Goal: Find contact information

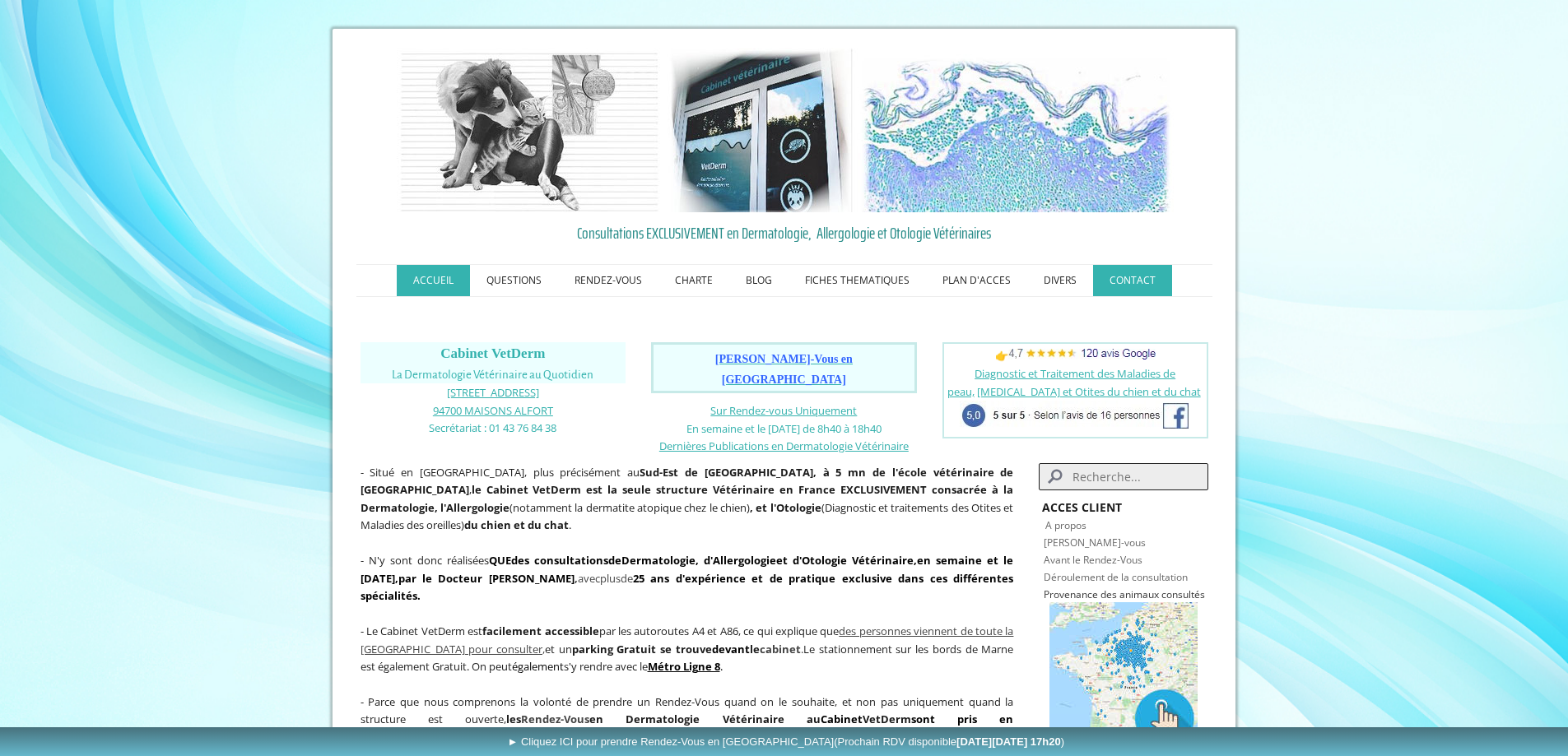
click at [1131, 283] on link "CONTACT" at bounding box center [1132, 280] width 79 height 31
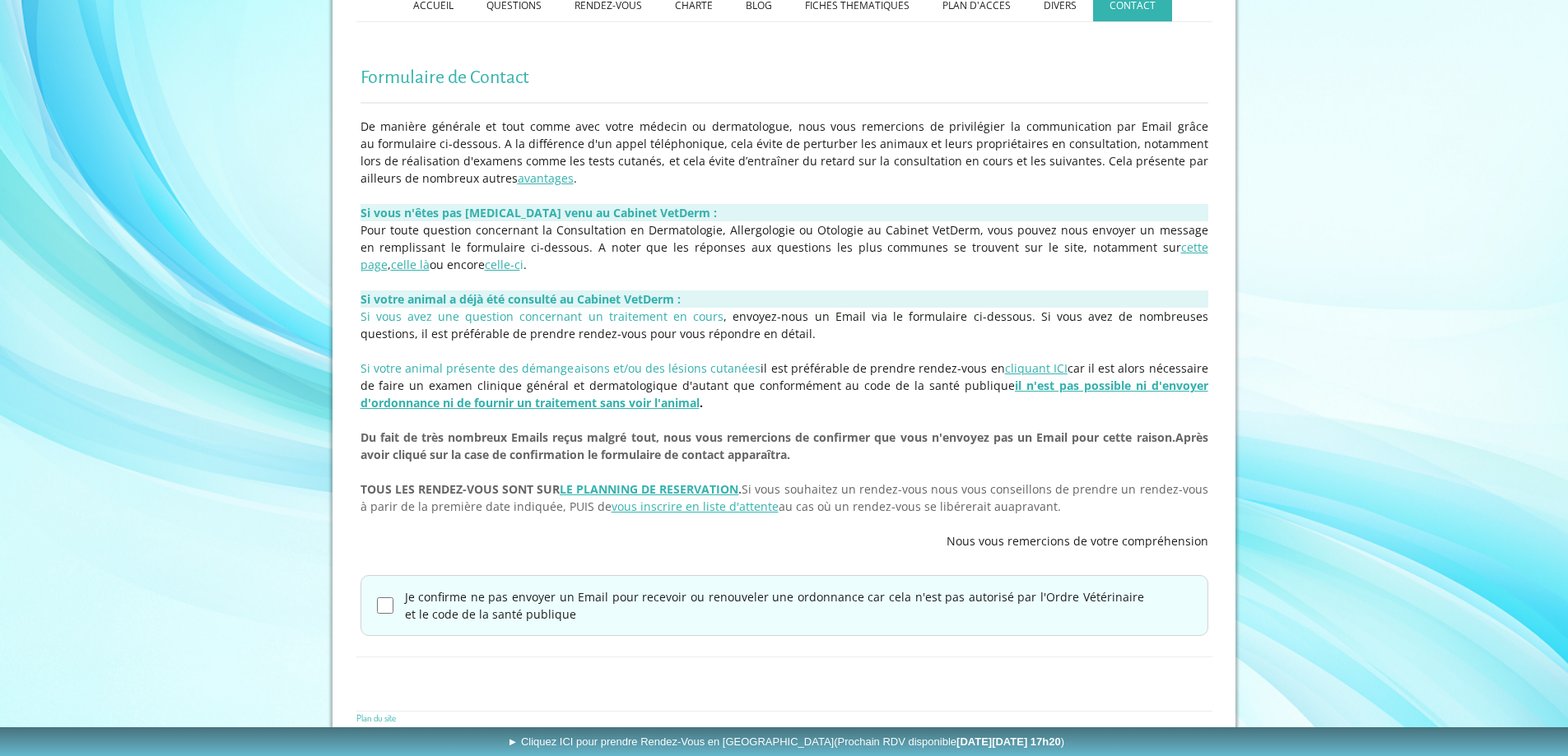
scroll to position [289, 0]
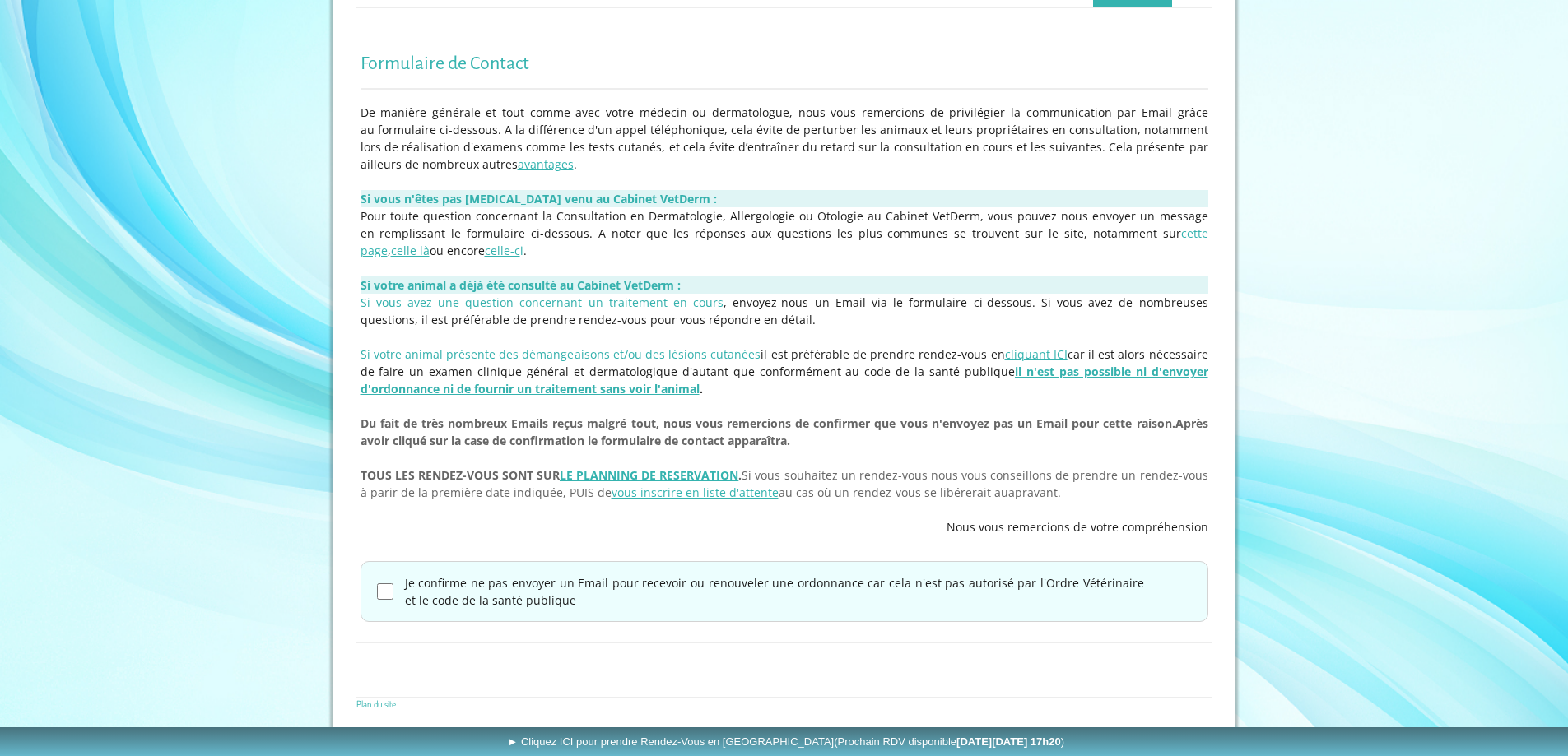
click at [382, 596] on input "Je confirme ne pas envoyer un Email pour recevoir ou renouveler une ordonnance …" at bounding box center [385, 592] width 16 height 16
checkbox input "true"
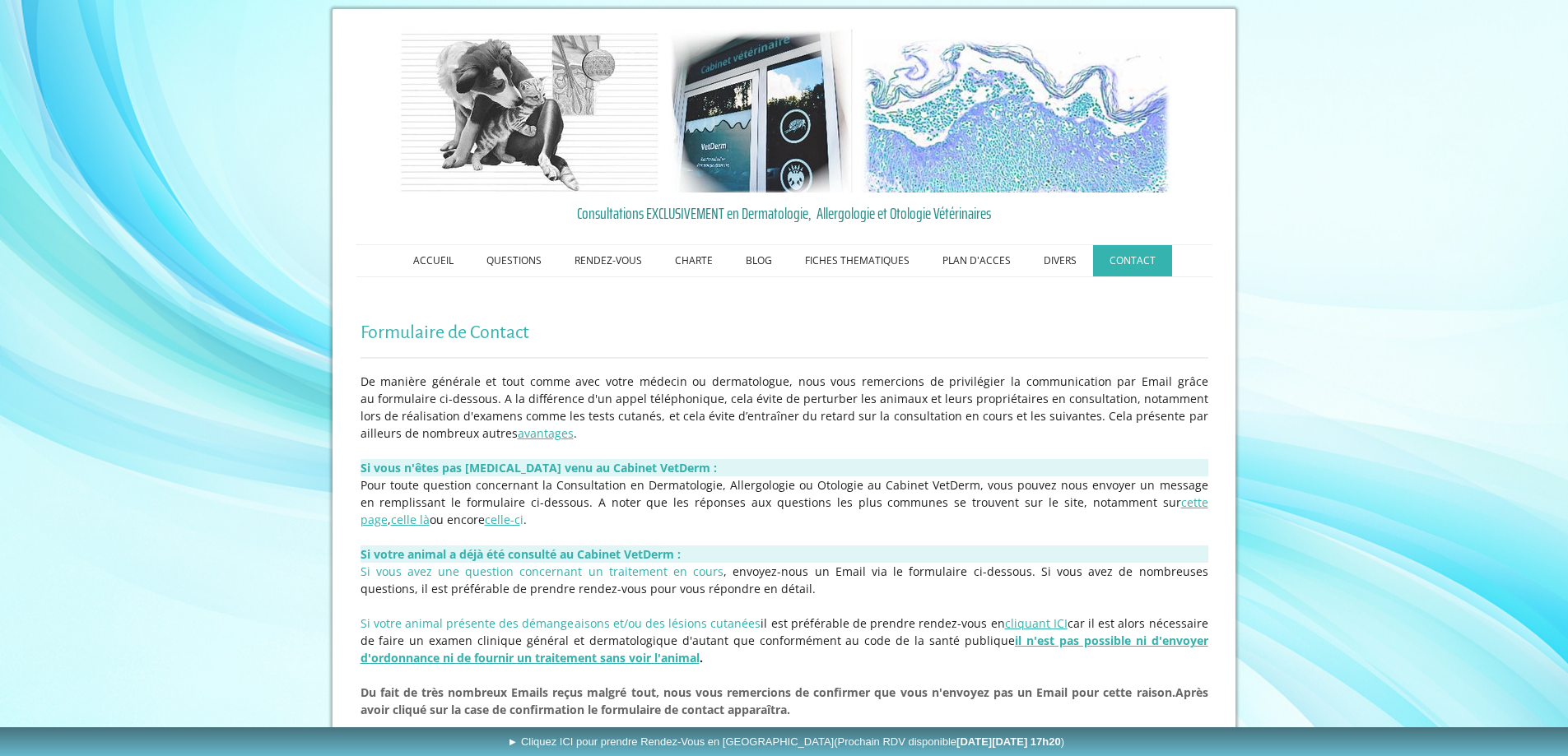
scroll to position [0, 0]
